Goal: Information Seeking & Learning: Learn about a topic

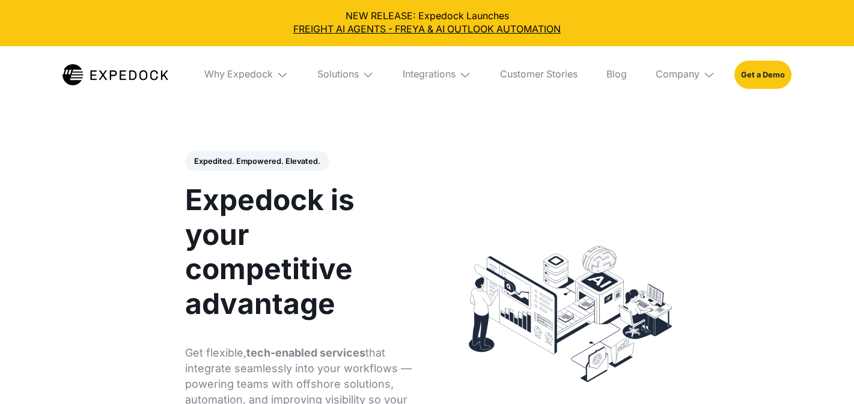
select select
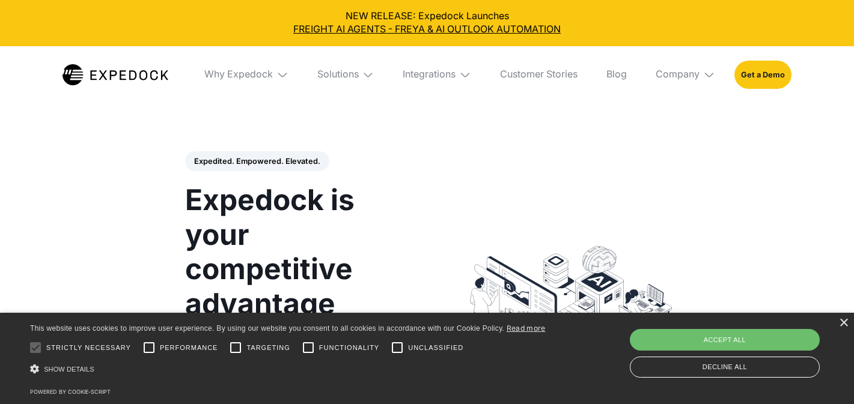
click at [102, 148] on header "Expedited. Empowered. Elevated. Automate Freight Document Extraction at 99.97% …" at bounding box center [427, 314] width 854 height 399
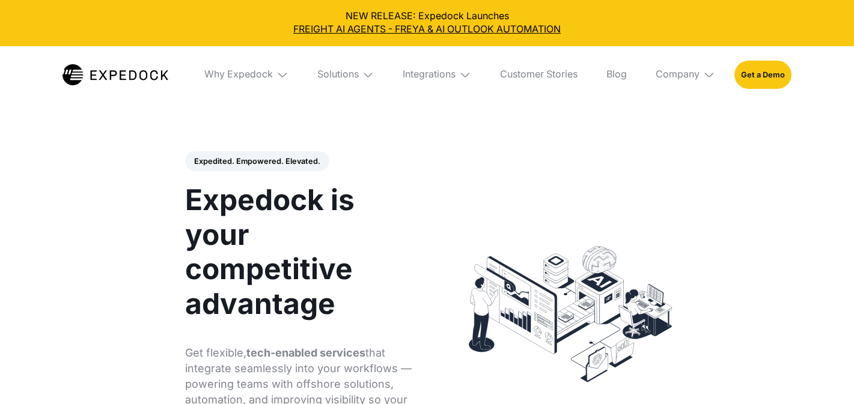
select select
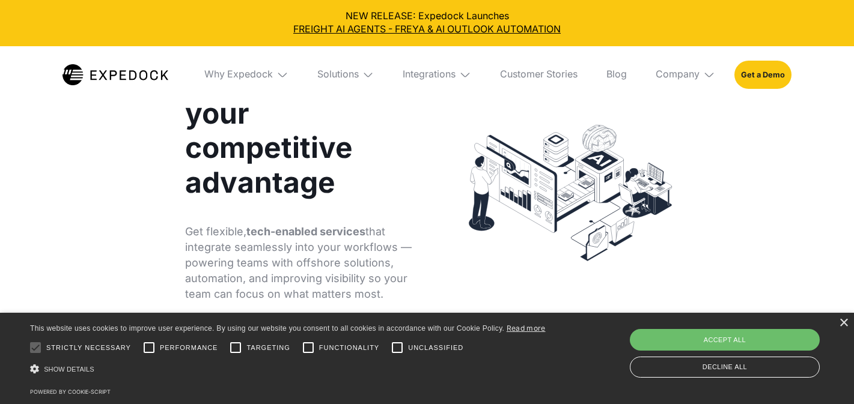
scroll to position [121, 0]
